Goal: Task Accomplishment & Management: Use online tool/utility

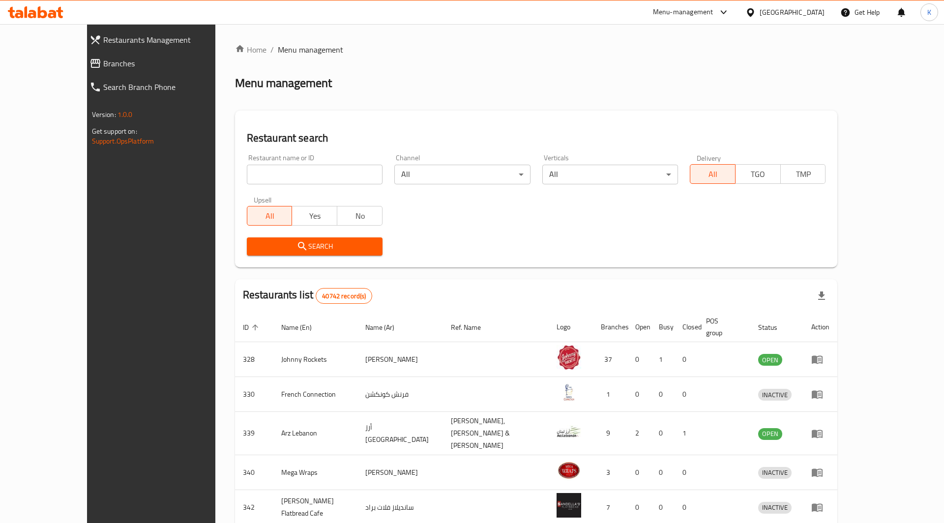
click at [247, 172] on input "search" at bounding box center [315, 175] width 136 height 20
paste input "12693"
type input "12693"
click at [270, 243] on span "Search" at bounding box center [315, 246] width 120 height 12
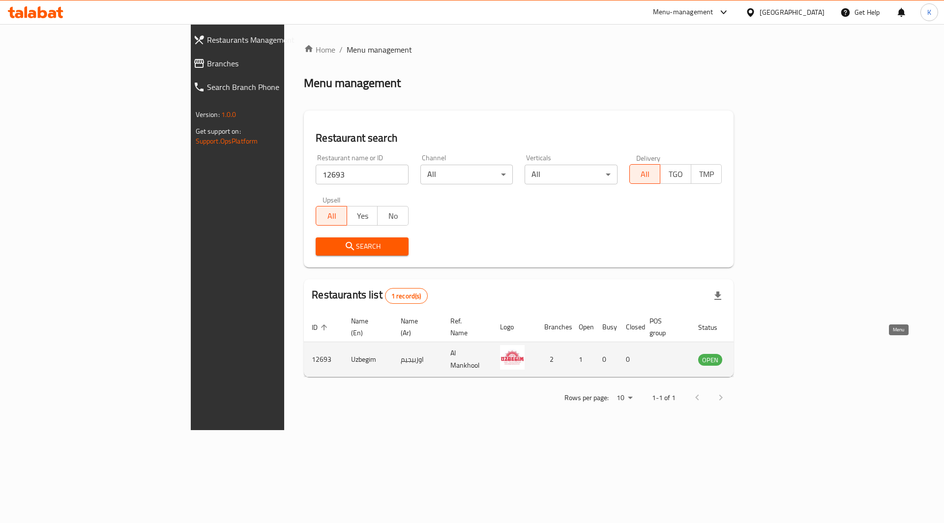
click at [761, 356] on icon "enhanced table" at bounding box center [755, 360] width 11 height 8
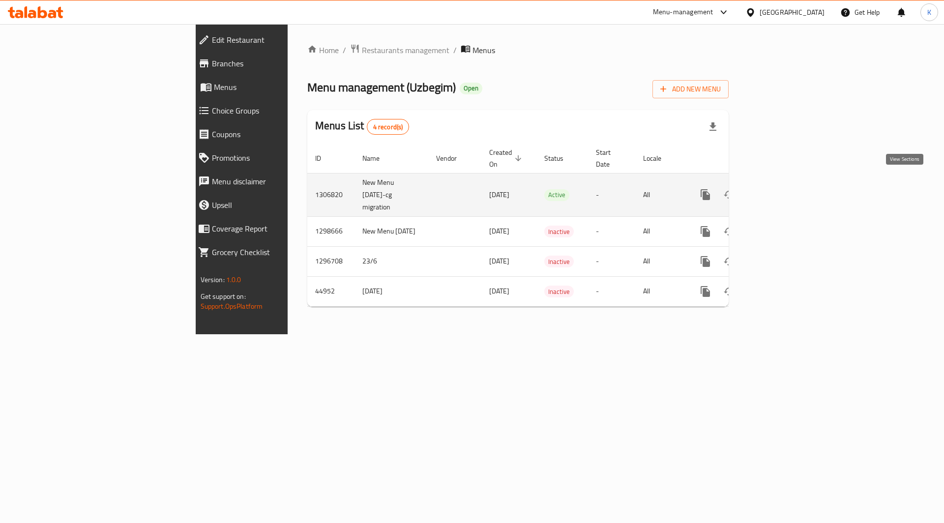
click at [782, 189] on icon "enhanced table" at bounding box center [776, 195] width 12 height 12
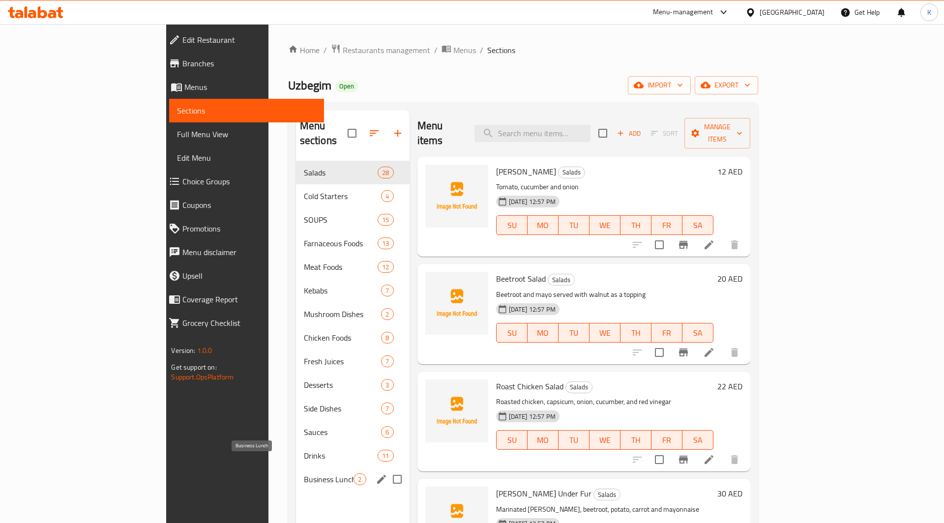
click at [304, 474] on span "Business Lunch" at bounding box center [329, 480] width 50 height 12
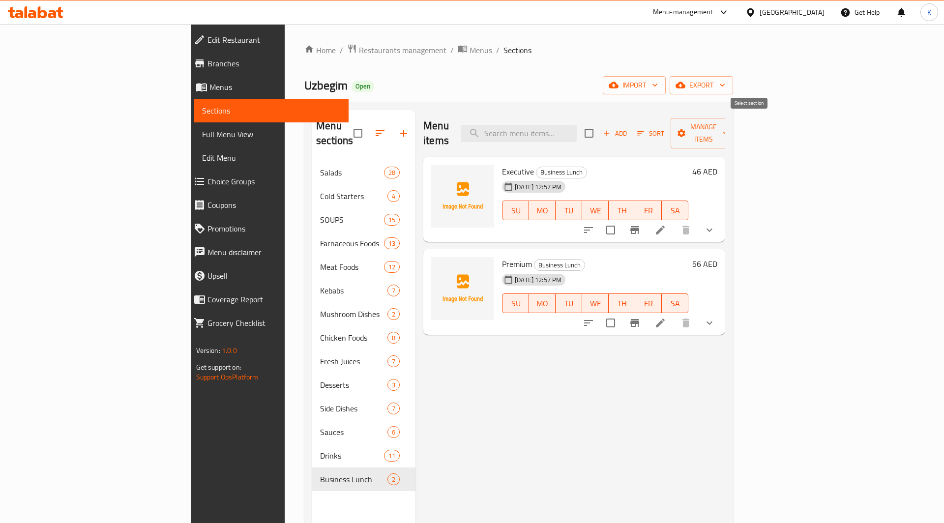
click at [599, 123] on input "checkbox" at bounding box center [589, 133] width 21 height 21
checkbox input "true"
click at [729, 127] on span "Manage items" at bounding box center [704, 133] width 50 height 25
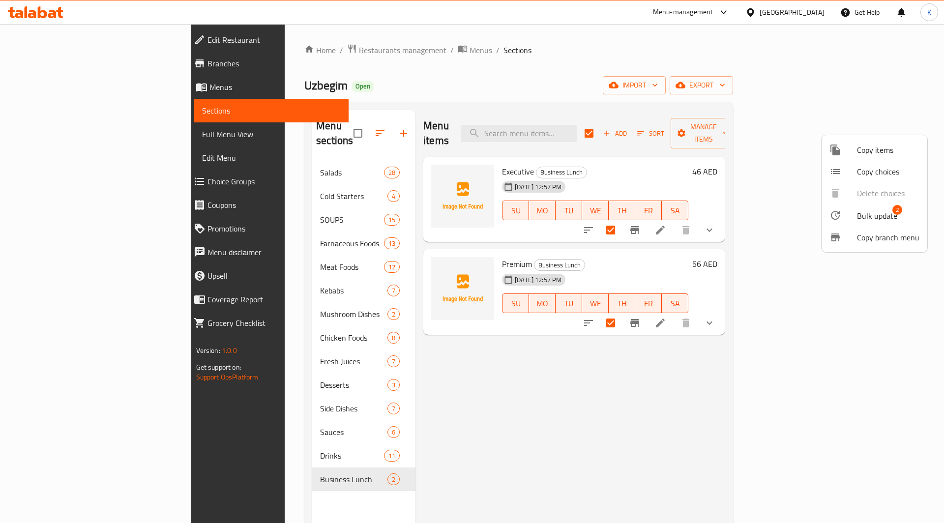
click at [889, 217] on span "Bulk update" at bounding box center [877, 216] width 40 height 12
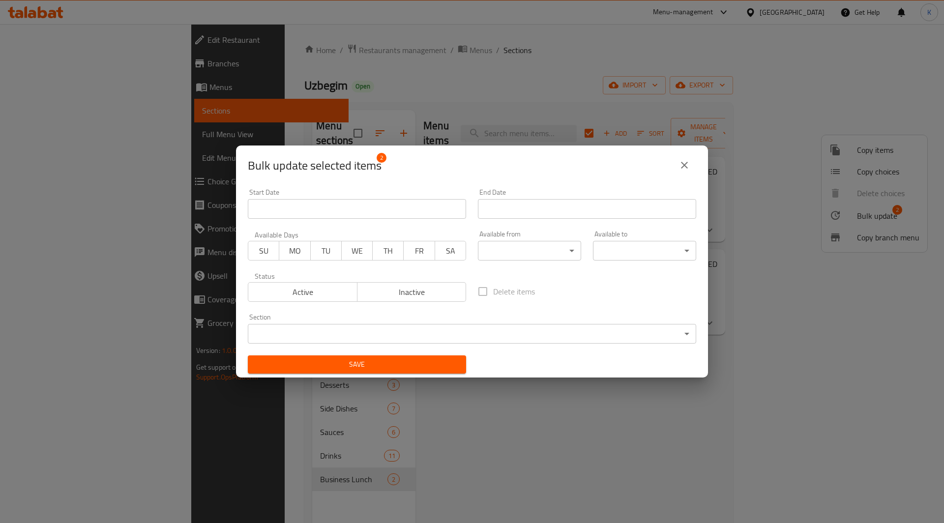
click at [495, 256] on body "​ Menu-management [GEOGRAPHIC_DATA] Get Help K Edit Restaurant Branches Menus S…" at bounding box center [472, 273] width 944 height 499
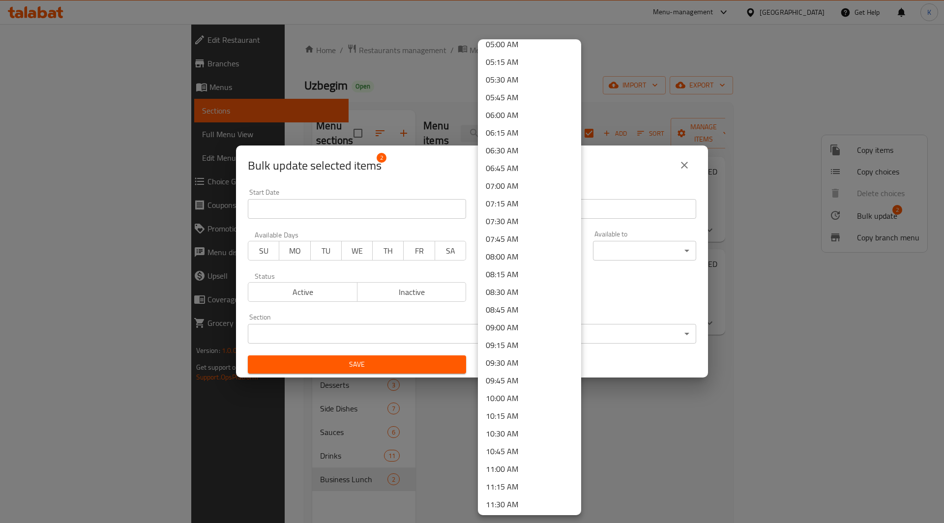
scroll to position [372, 0]
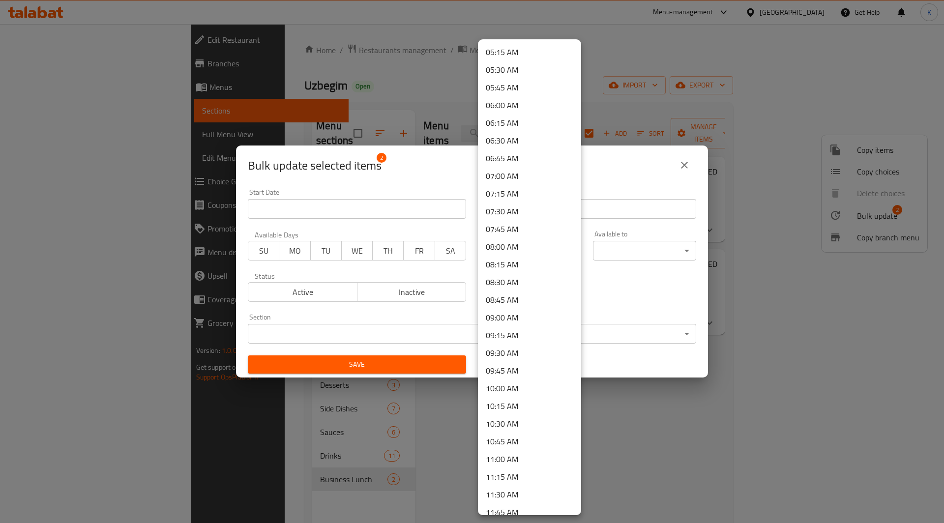
click at [503, 464] on li "11:00 AM" at bounding box center [529, 459] width 103 height 18
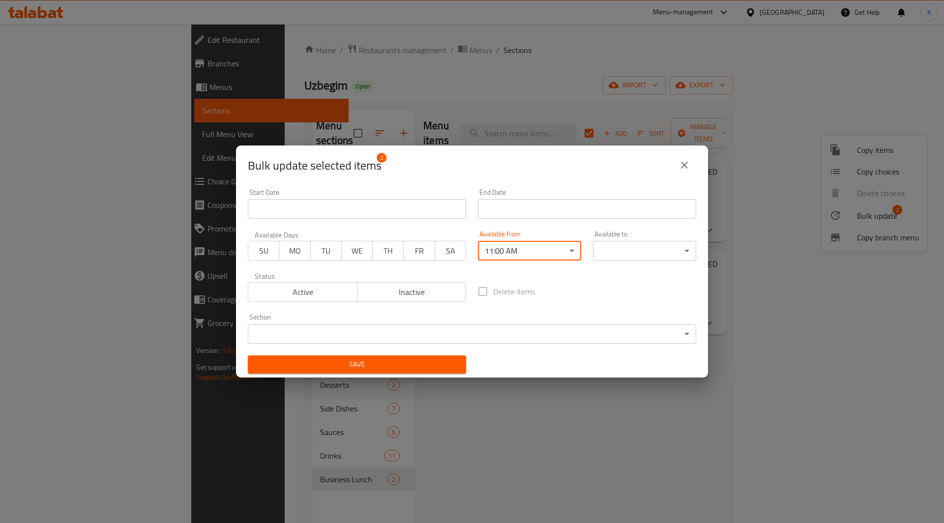
click at [633, 259] on body "​ Menu-management [GEOGRAPHIC_DATA] Get Help K Edit Restaurant Branches Menus S…" at bounding box center [472, 273] width 944 height 499
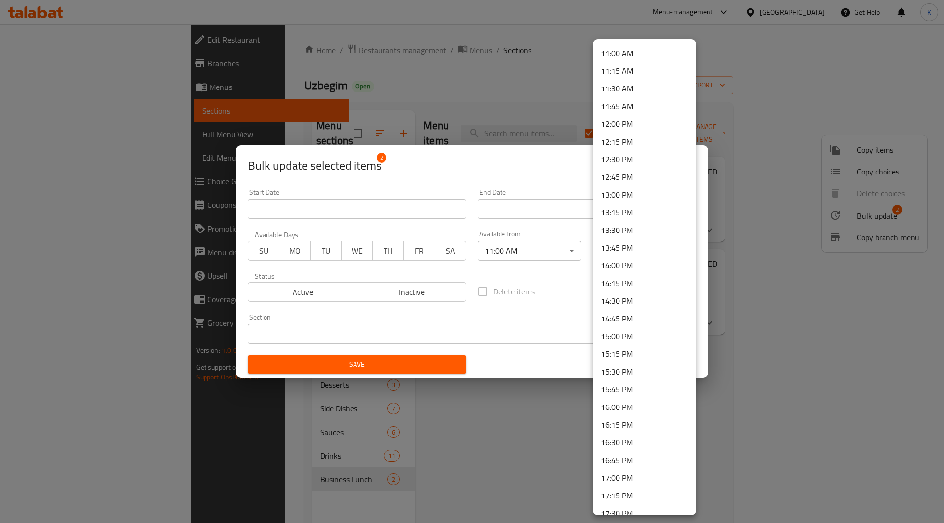
scroll to position [800, 0]
click at [637, 381] on li "16:00 PM" at bounding box center [644, 385] width 103 height 18
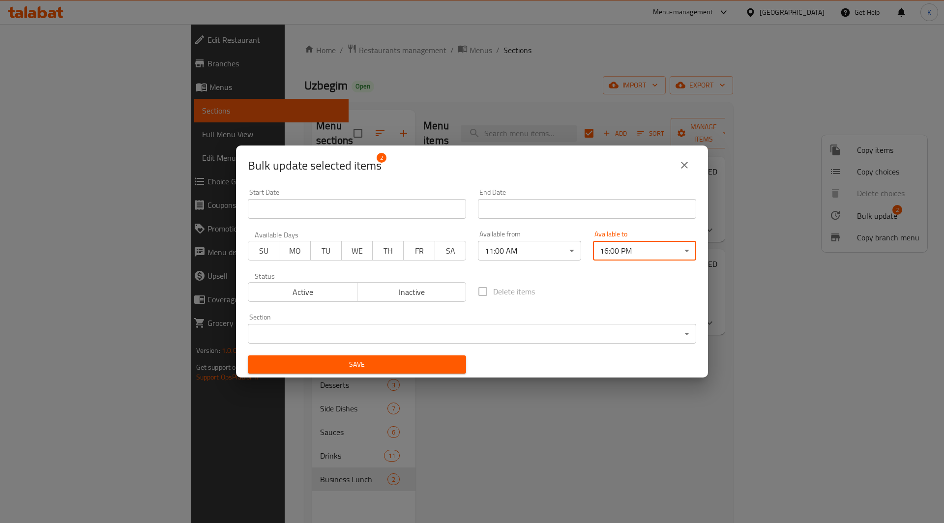
click at [360, 361] on span "Save" at bounding box center [357, 364] width 203 height 12
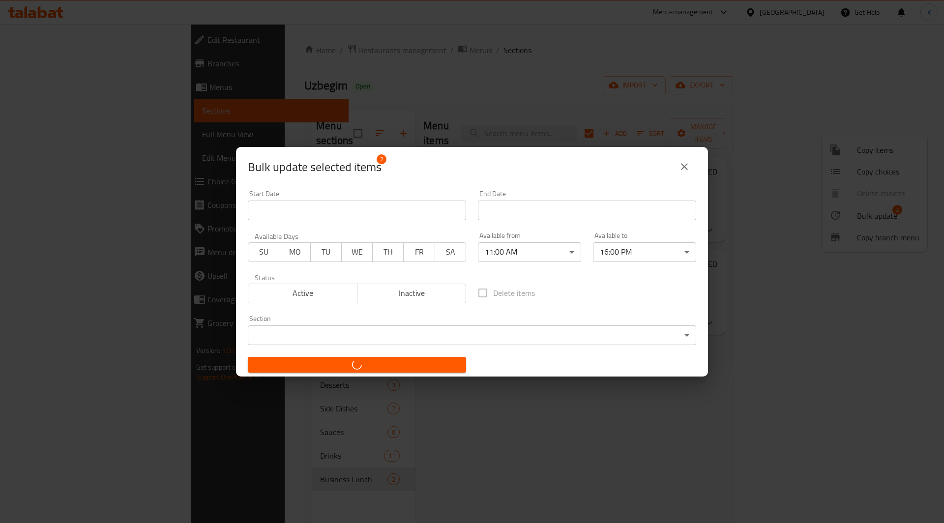
checkbox input "false"
